Goal: Transaction & Acquisition: Purchase product/service

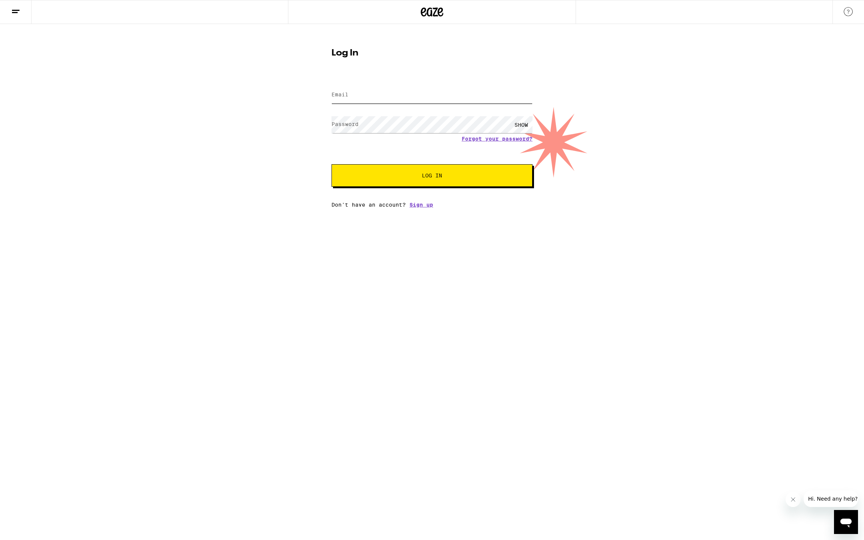
type input "[EMAIL_ADDRESS][DOMAIN_NAME]"
click at [394, 178] on span "Log In" at bounding box center [432, 175] width 140 height 5
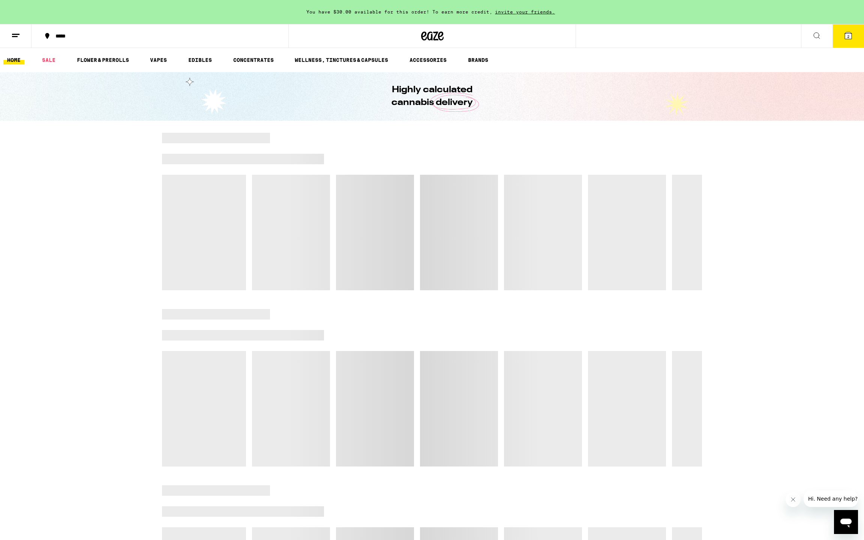
click at [847, 35] on span "2" at bounding box center [848, 36] width 2 height 4
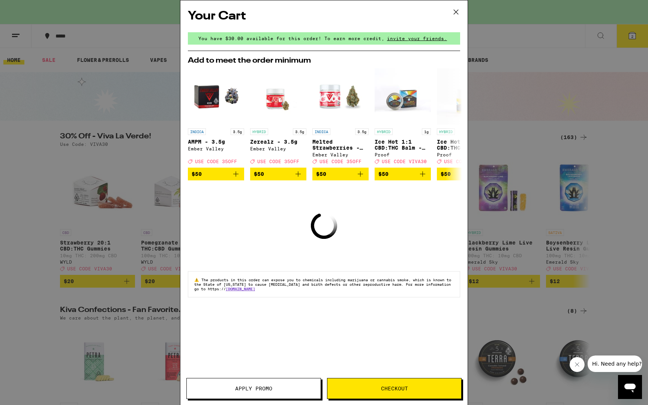
click at [385, 379] on button "Checkout" at bounding box center [394, 388] width 135 height 21
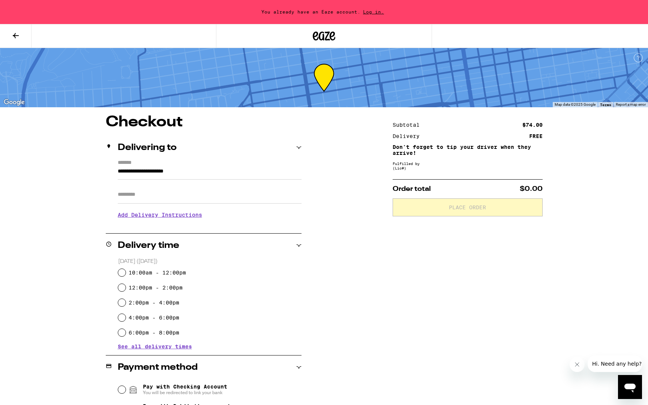
click at [200, 175] on input "**********" at bounding box center [210, 173] width 184 height 13
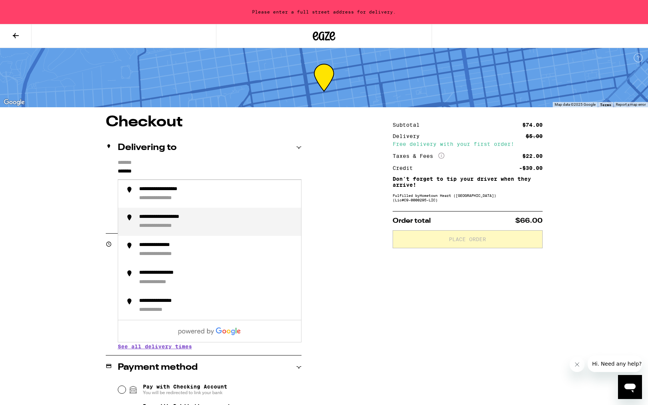
click at [186, 213] on li "**********" at bounding box center [209, 222] width 183 height 28
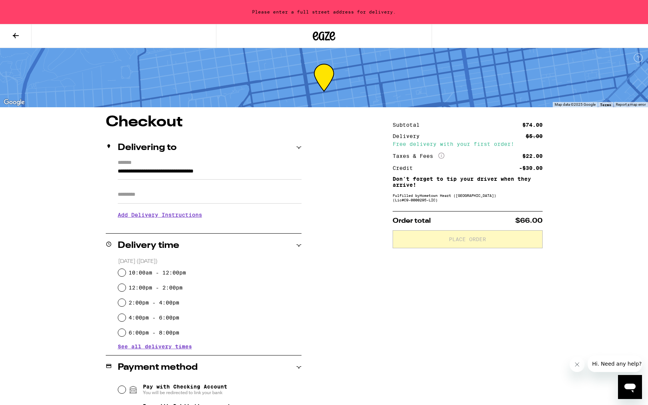
type input "**********"
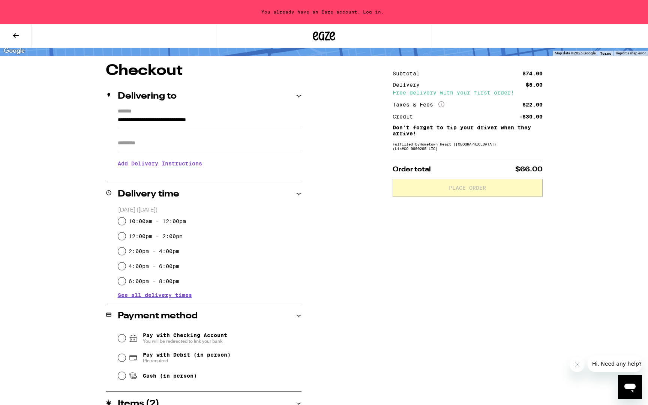
scroll to position [90, 0]
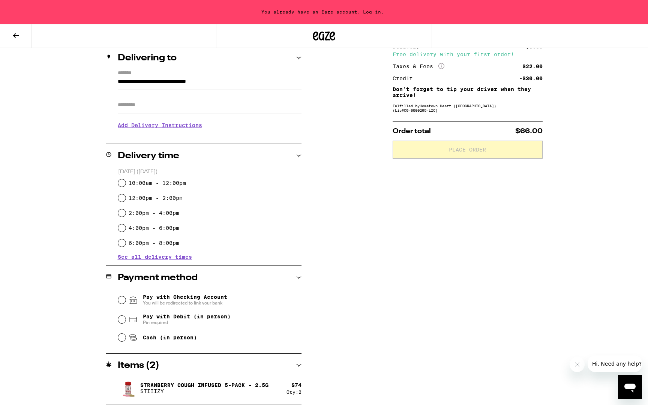
click at [171, 181] on label "10:00am - 12:00pm" at bounding box center [157, 183] width 57 height 6
click at [126, 181] on input "10:00am - 12:00pm" at bounding box center [121, 182] width 7 height 7
radio input "true"
click at [211, 316] on span "Pay with Debit (in person)" at bounding box center [187, 316] width 88 height 6
click at [126, 316] on input "Pay with Debit (in person) Pin required" at bounding box center [121, 319] width 7 height 7
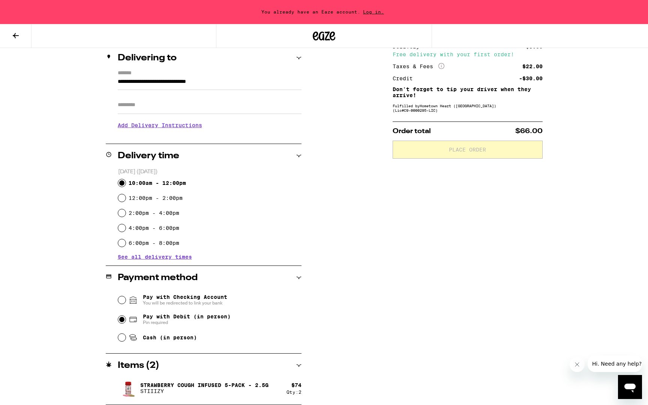
radio input "true"
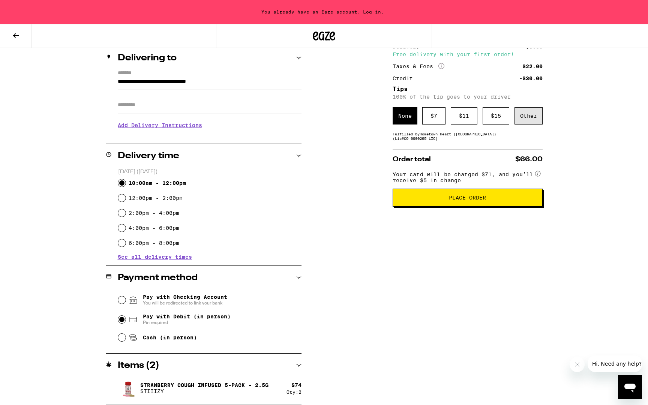
click at [526, 117] on div "Other" at bounding box center [528, 115] width 28 height 17
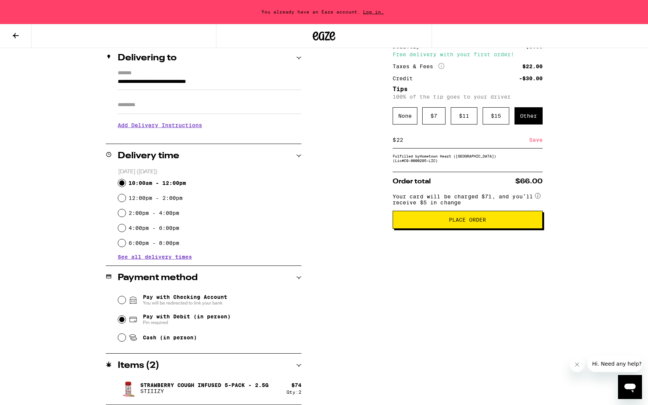
type input "2"
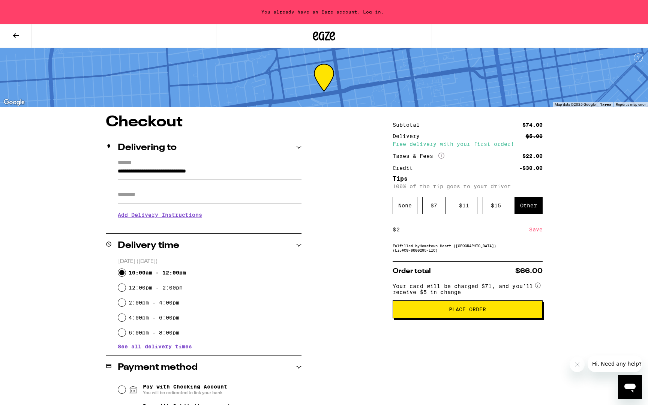
type input "2"
click at [372, 11] on span "Log in." at bounding box center [373, 11] width 26 height 5
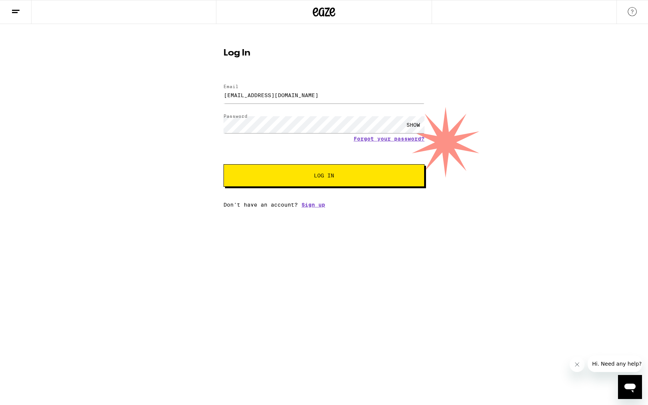
click at [312, 183] on button "Log In" at bounding box center [323, 175] width 201 height 22
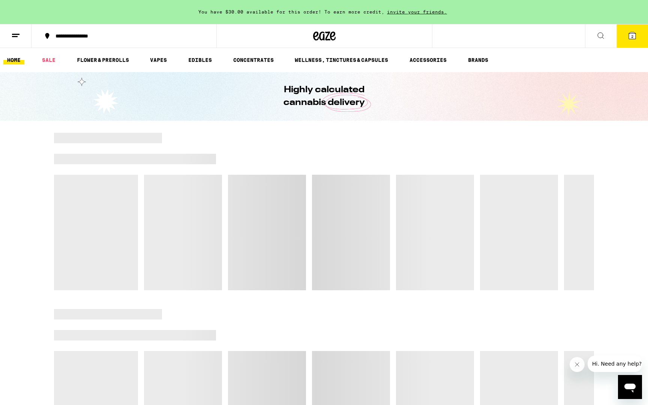
click at [622, 37] on button "2" at bounding box center [631, 35] width 31 height 23
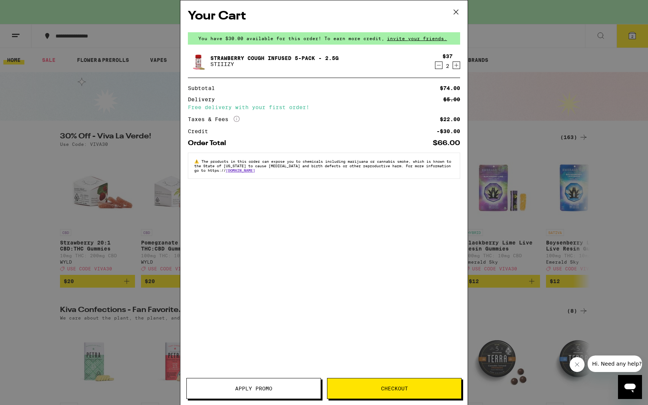
click at [378, 390] on span "Checkout" at bounding box center [394, 388] width 134 height 5
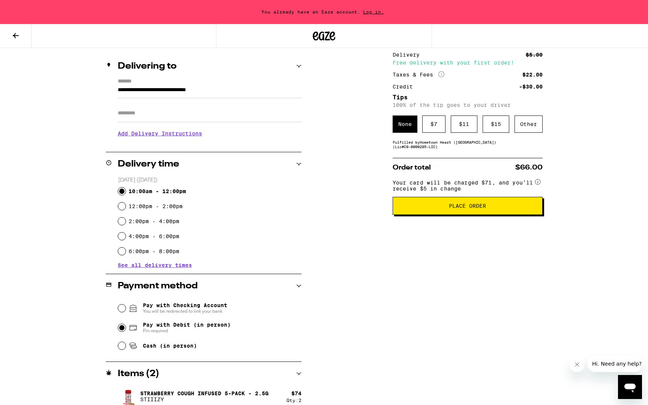
scroll to position [90, 0]
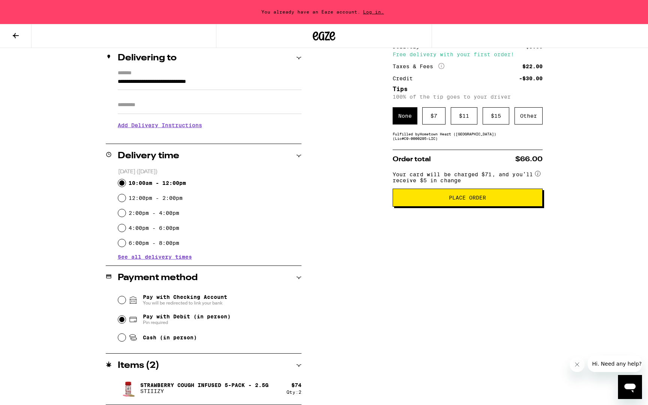
click at [469, 200] on span "Place Order" at bounding box center [467, 197] width 37 height 5
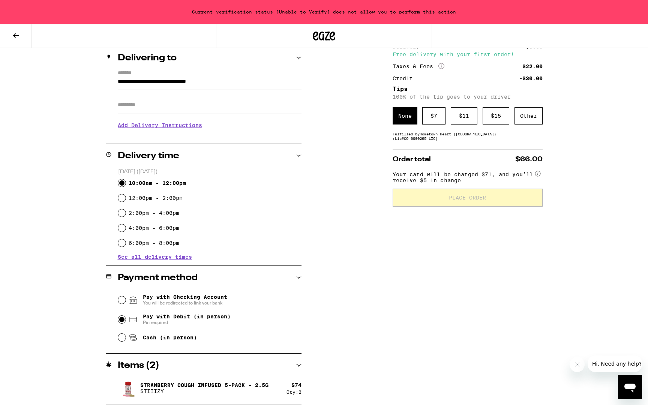
click at [15, 37] on icon at bounding box center [16, 35] width 6 height 5
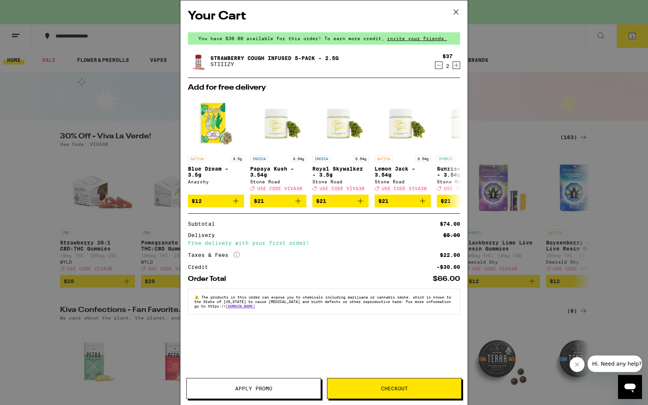
click at [451, 11] on icon at bounding box center [455, 11] width 11 height 11
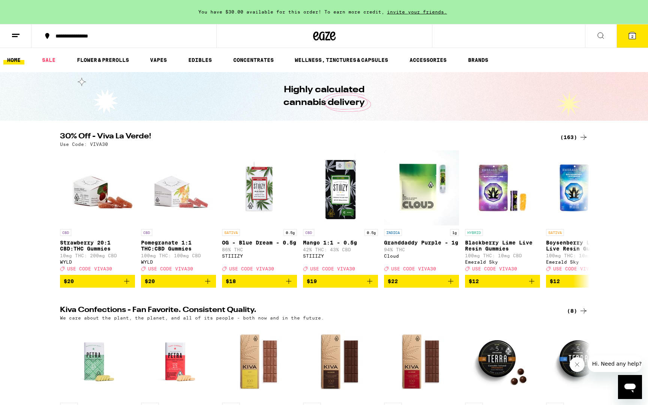
click at [16, 39] on icon at bounding box center [15, 35] width 9 height 9
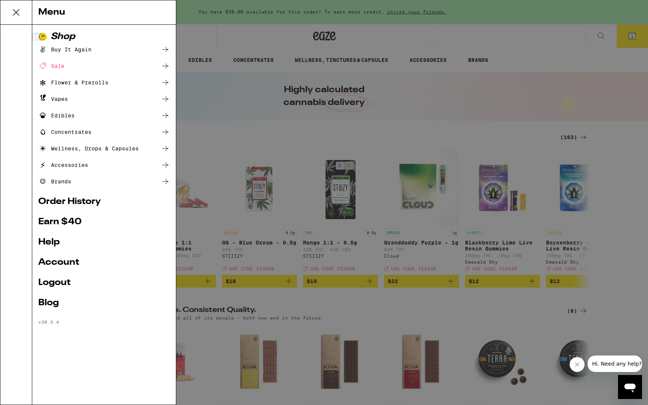
click at [61, 262] on link "Account" at bounding box center [104, 262] width 132 height 9
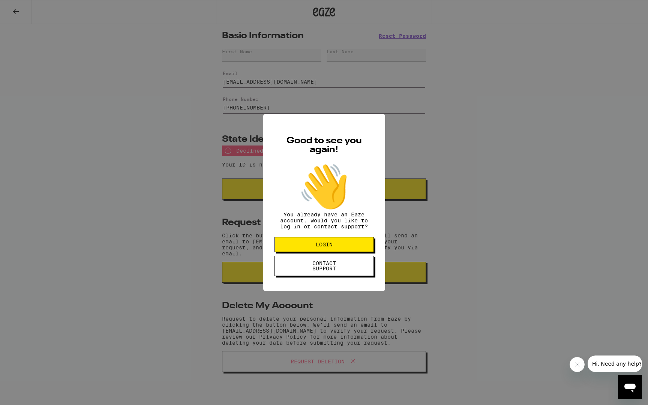
click at [322, 247] on span "LOGIN" at bounding box center [324, 244] width 17 height 5
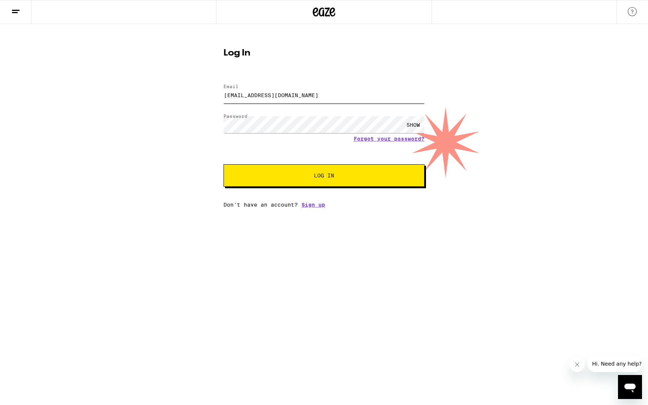
click at [319, 99] on input "[EMAIL_ADDRESS][DOMAIN_NAME]" at bounding box center [323, 95] width 201 height 17
type input "[EMAIL_ADDRESS][DOMAIN_NAME]"
click at [385, 138] on link "Forgot your password?" at bounding box center [389, 139] width 71 height 6
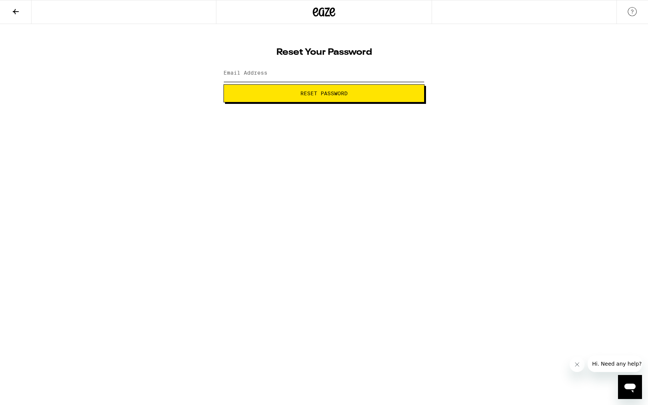
click at [321, 78] on input "Email Address" at bounding box center [323, 73] width 201 height 17
click at [223, 84] on button "Reset Password" at bounding box center [323, 93] width 201 height 18
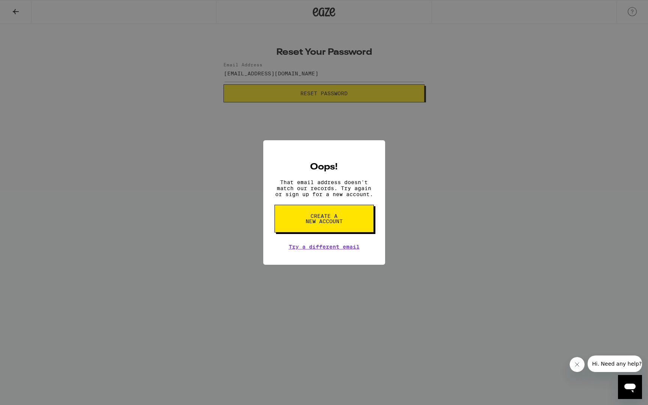
click at [426, 176] on div "Oops! That email address doesn't match our records. Try again or sign up for a …" at bounding box center [324, 202] width 648 height 405
click at [329, 249] on link "Try a different email" at bounding box center [324, 247] width 71 height 6
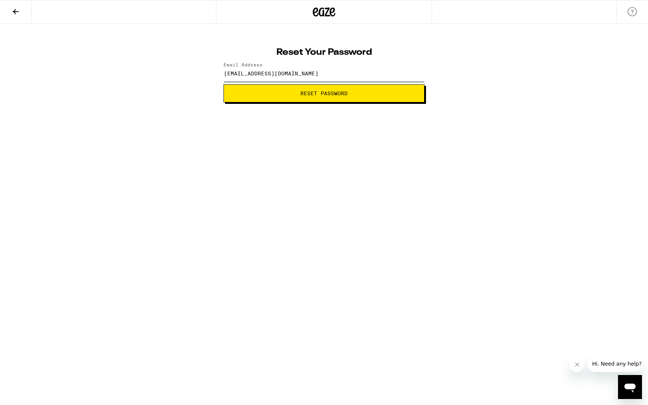
click at [303, 75] on input "[EMAIL_ADDRESS][DOMAIN_NAME]" at bounding box center [323, 73] width 201 height 17
type input "[EMAIL_ADDRESS][DOMAIN_NAME]"
click at [247, 89] on button "Reset Password" at bounding box center [323, 93] width 201 height 18
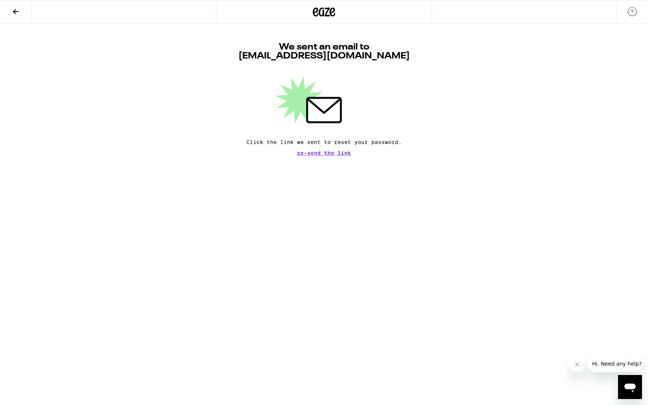
click at [11, 12] on icon at bounding box center [15, 11] width 9 height 9
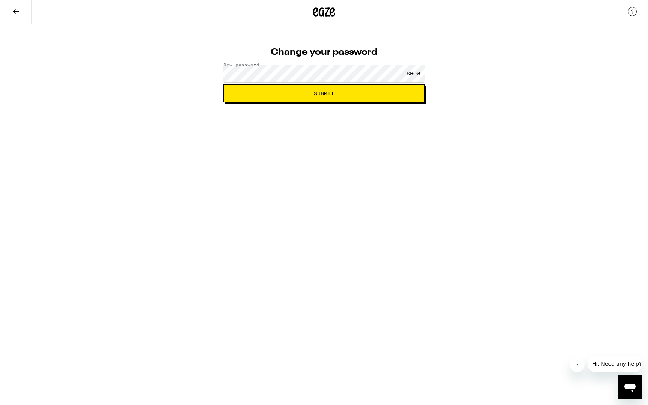
click at [249, 94] on span "Submit" at bounding box center [324, 93] width 188 height 5
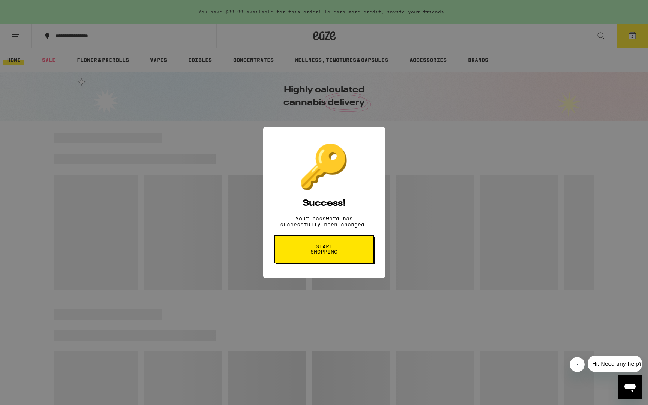
click at [335, 254] on span "Start shopping" at bounding box center [324, 249] width 39 height 10
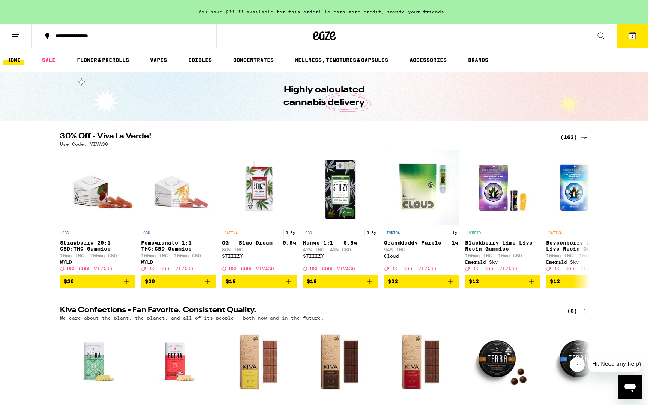
click at [630, 39] on icon at bounding box center [632, 35] width 9 height 9
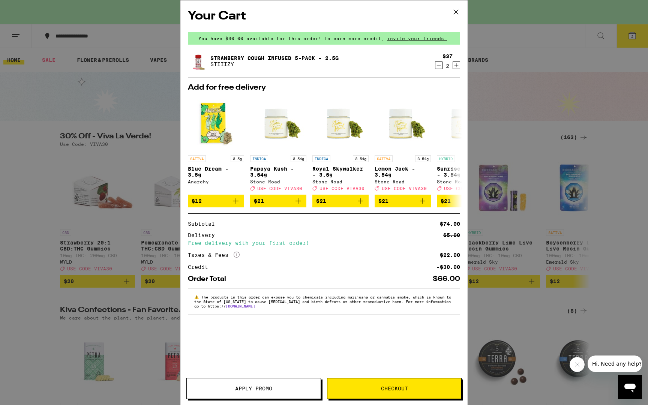
click at [381, 390] on span "Checkout" at bounding box center [394, 388] width 27 height 5
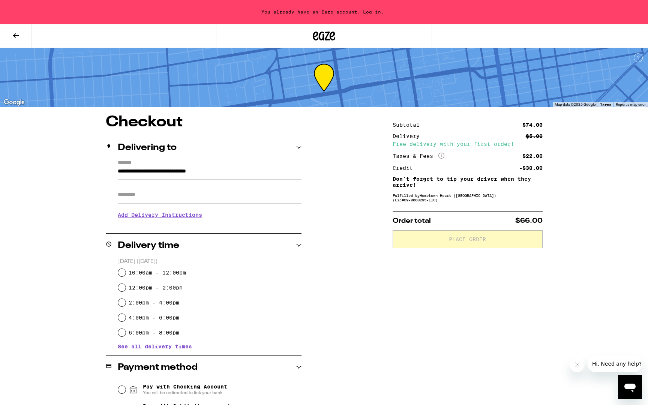
click at [371, 9] on span "Log in." at bounding box center [373, 11] width 26 height 5
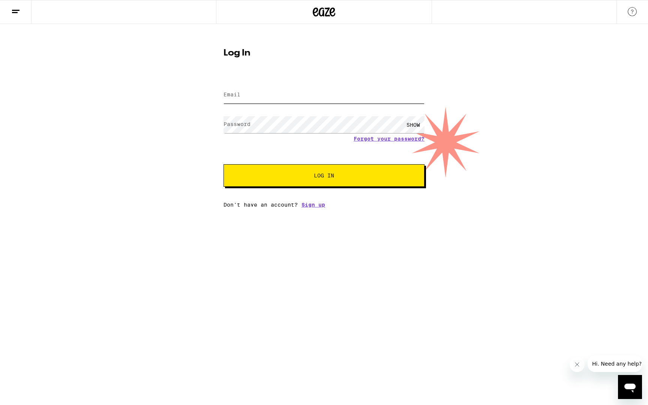
type input "[EMAIL_ADDRESS][DOMAIN_NAME]"
click at [309, 98] on input "[EMAIL_ADDRESS][DOMAIN_NAME]" at bounding box center [323, 95] width 201 height 17
click at [265, 187] on button "Log In" at bounding box center [323, 175] width 201 height 22
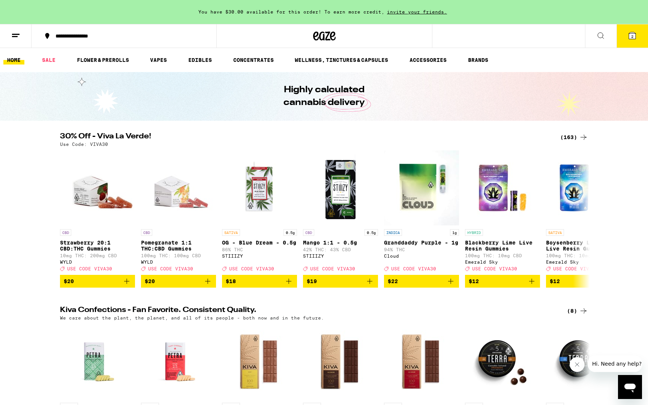
click at [25, 37] on button at bounding box center [15, 36] width 31 height 24
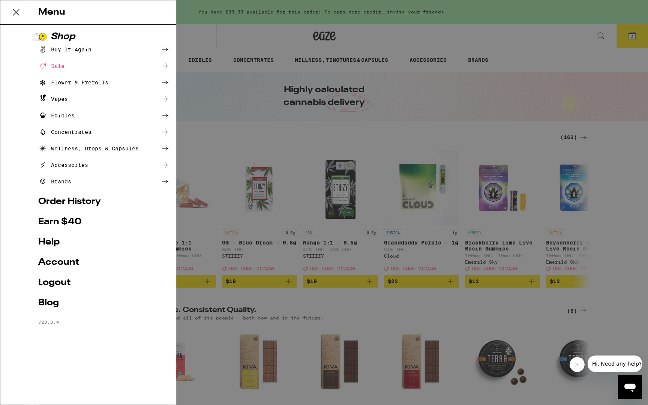
click at [388, 101] on div "Menu Shop Buy It Again Sale Flower & Prerolls Vapes Edibles Concentrates Wellne…" at bounding box center [324, 202] width 648 height 405
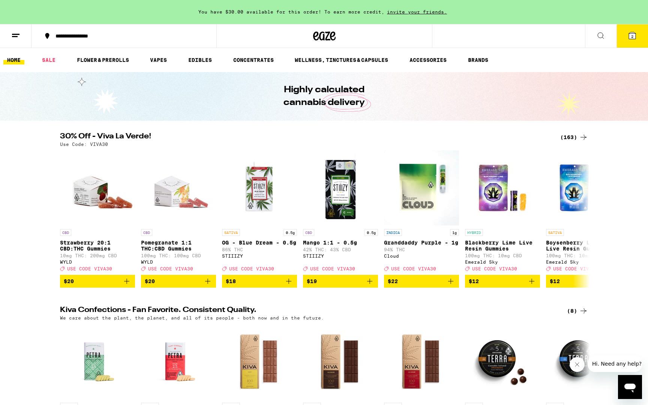
click at [605, 32] on button at bounding box center [600, 36] width 31 height 24
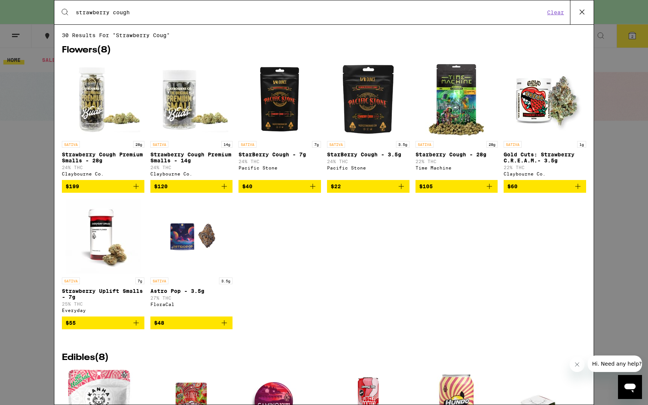
type input "strawberry cough"
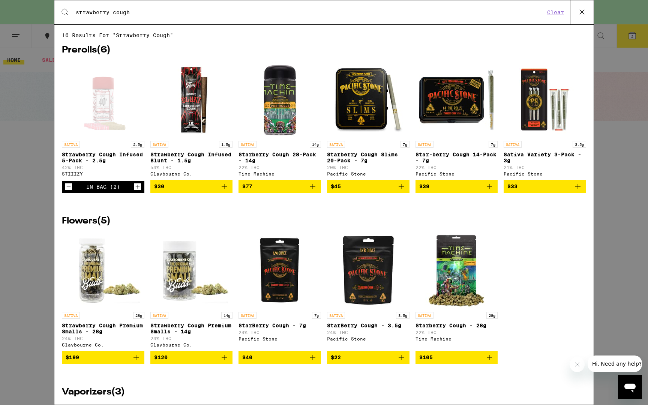
click at [103, 115] on div "Open page for Strawberry Cough Infused 5-Pack - 2.5g from STIIIZY" at bounding box center [103, 99] width 75 height 75
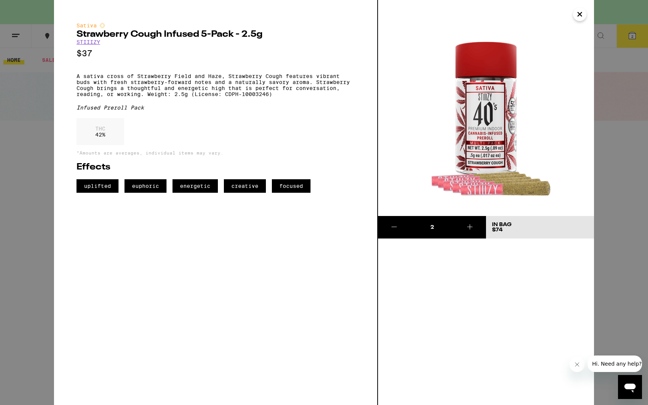
click at [584, 15] on icon "Close" at bounding box center [579, 14] width 9 height 11
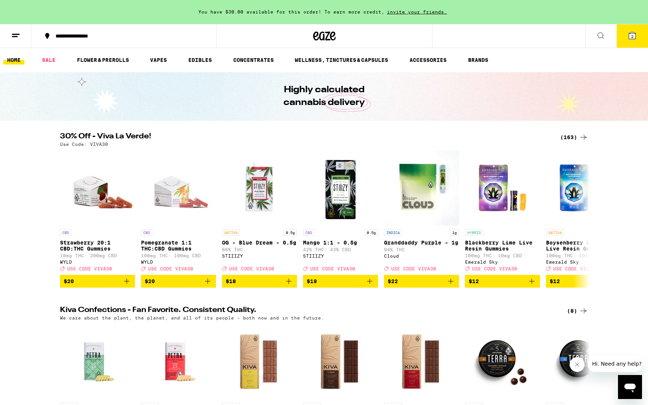
click at [629, 41] on button "2" at bounding box center [631, 35] width 31 height 23
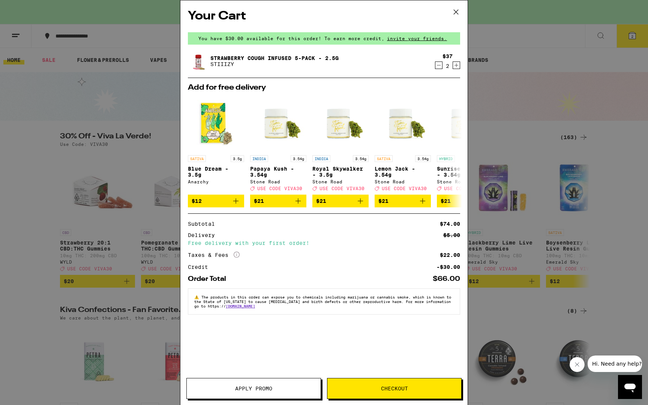
click at [451, 11] on icon at bounding box center [455, 11] width 11 height 11
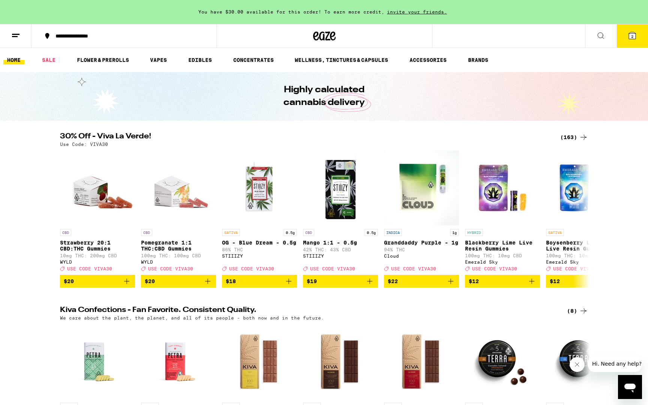
click at [634, 30] on button "2" at bounding box center [631, 35] width 31 height 23
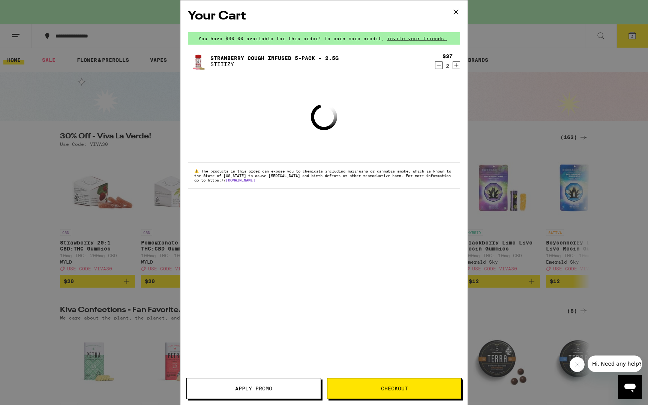
click at [372, 382] on button "Checkout" at bounding box center [394, 388] width 135 height 21
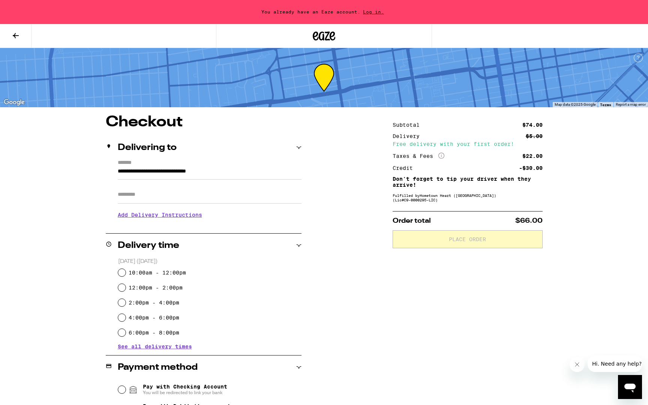
scroll to position [90, 0]
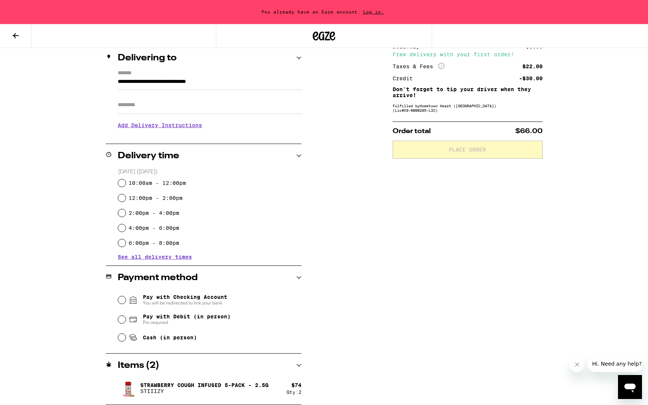
click at [208, 316] on span "Pay with Debit (in person)" at bounding box center [187, 316] width 88 height 6
click at [126, 316] on input "Pay with Debit (in person) Pin required" at bounding box center [121, 319] width 7 height 7
radio input "true"
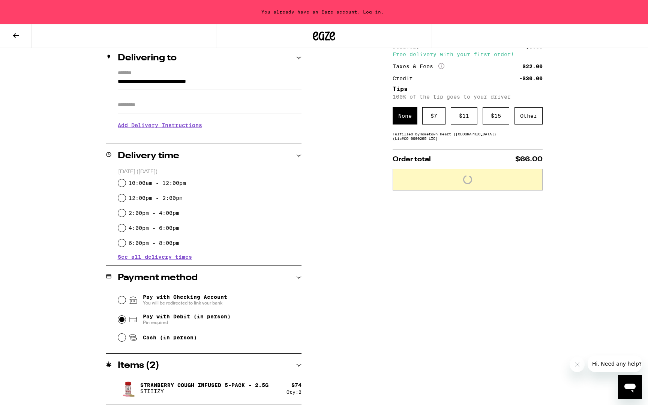
click at [171, 183] on label "10:00am - 12:00pm" at bounding box center [157, 183] width 57 height 6
click at [126, 183] on input "10:00am - 12:00pm" at bounding box center [121, 182] width 7 height 7
radio input "true"
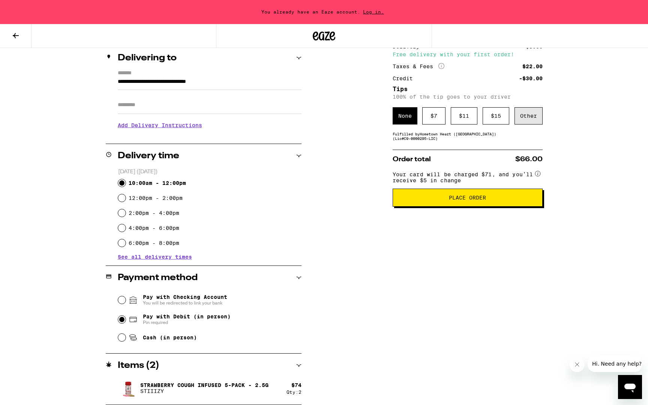
click at [527, 118] on div "Other" at bounding box center [528, 115] width 28 height 17
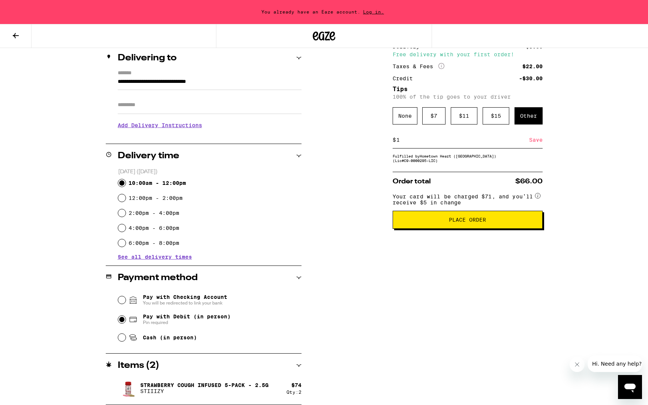
type input "1"
click at [454, 237] on div "Subtotal $74.00 Delivery $5.00 Free delivery with your first order! Taxes & Fee…" at bounding box center [468, 215] width 150 height 380
click at [413, 143] on input "1" at bounding box center [462, 139] width 133 height 7
type input "2"
click at [421, 222] on span "Place Order" at bounding box center [467, 219] width 137 height 5
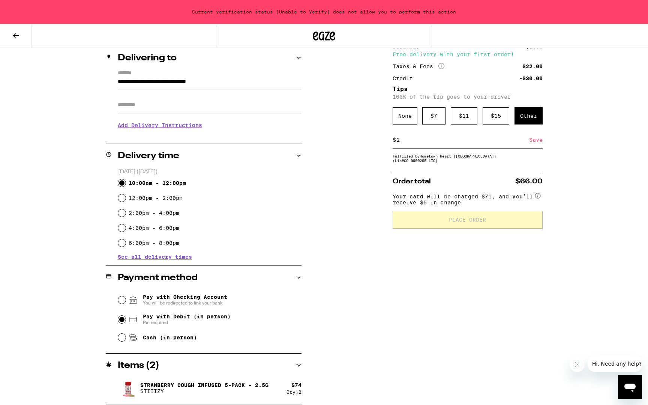
click at [13, 36] on icon at bounding box center [15, 35] width 9 height 9
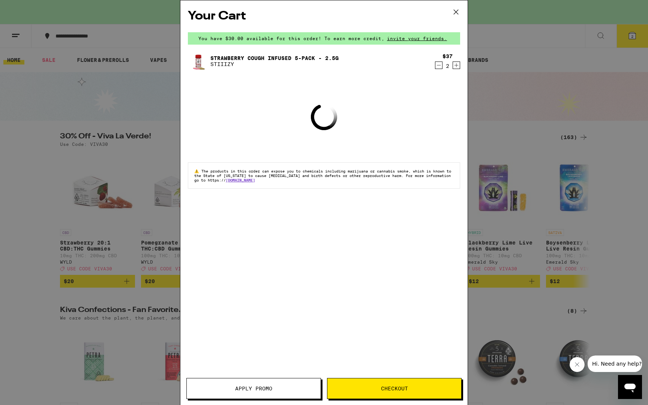
click at [55, 55] on div "Your Cart You have $30.00 available for this order! To earn more credit, invite…" at bounding box center [324, 202] width 648 height 405
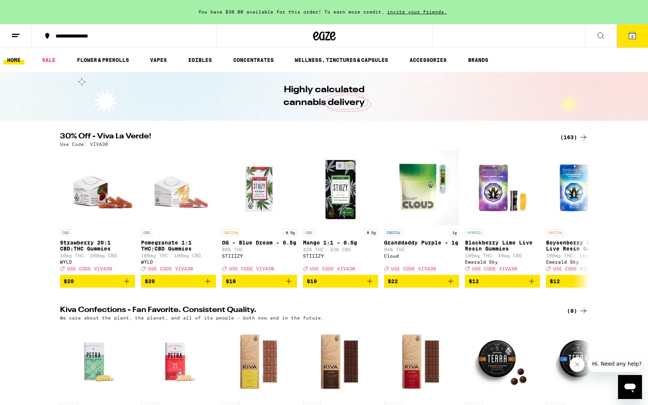
click at [15, 35] on icon at bounding box center [15, 35] width 9 height 9
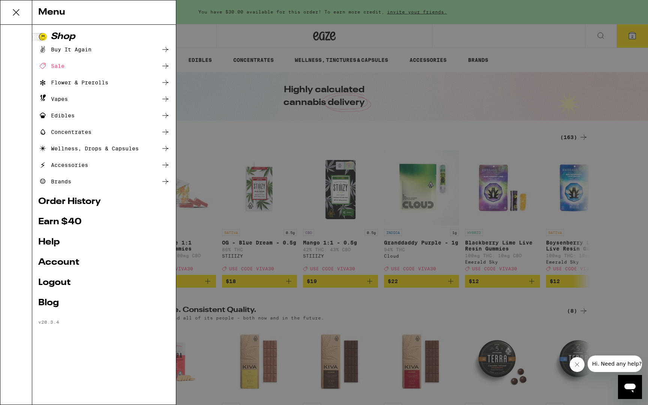
click at [54, 259] on link "Account" at bounding box center [104, 262] width 132 height 9
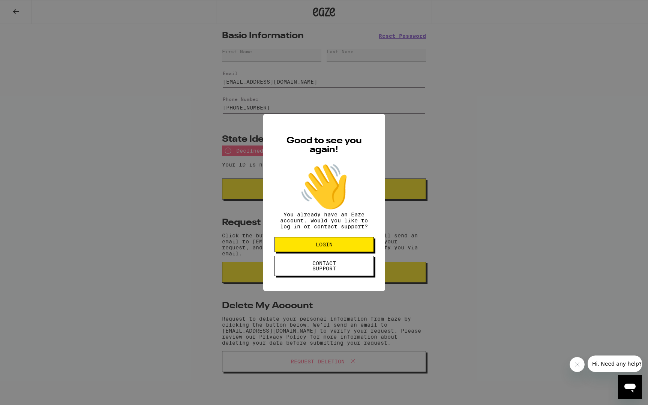
click at [323, 247] on span "LOGIN" at bounding box center [324, 244] width 17 height 5
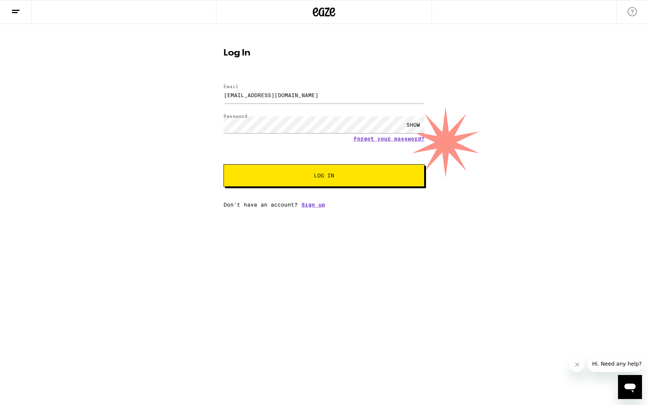
click at [318, 168] on button "Log In" at bounding box center [323, 175] width 201 height 22
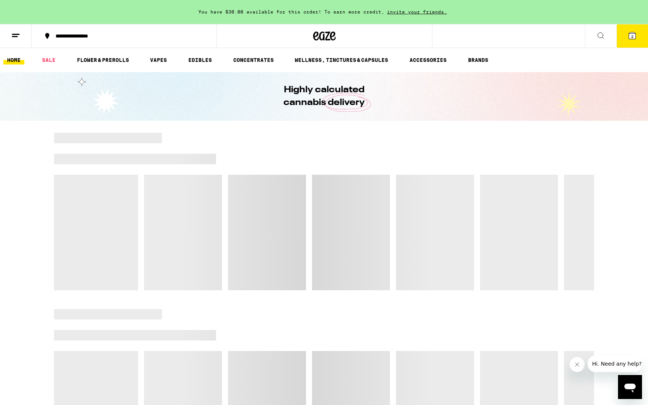
click at [16, 37] on icon at bounding box center [15, 35] width 9 height 9
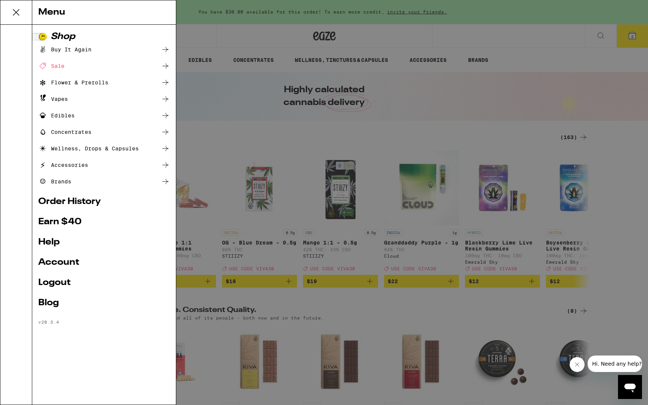
click at [79, 51] on div "Buy It Again" at bounding box center [64, 49] width 53 height 9
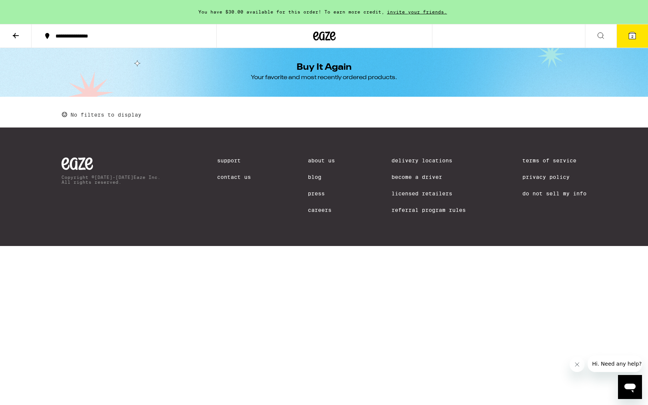
click at [11, 31] on icon at bounding box center [15, 35] width 9 height 9
